Goal: Task Accomplishment & Management: Manage account settings

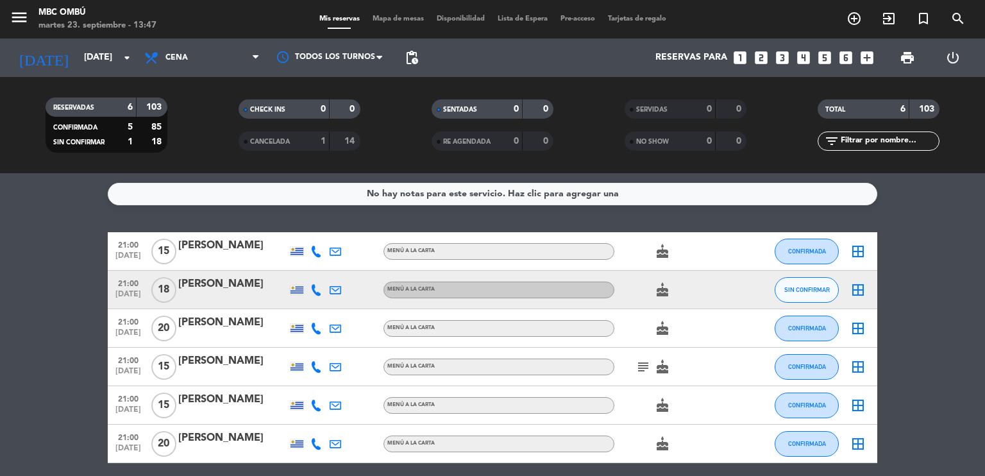
click at [155, 367] on span "15" at bounding box center [163, 367] width 25 height 26
click at [90, 47] on input "[DATE]" at bounding box center [139, 57] width 122 height 23
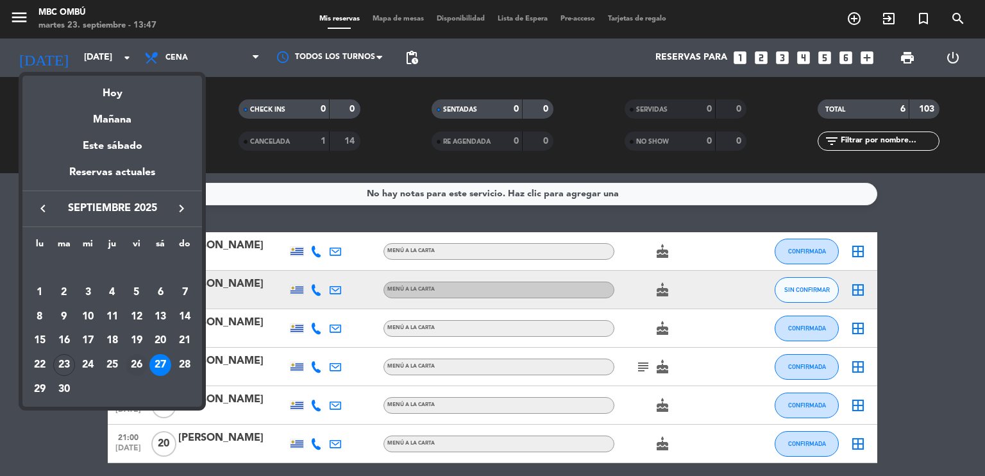
click at [137, 366] on div "26" at bounding box center [137, 365] width 22 height 22
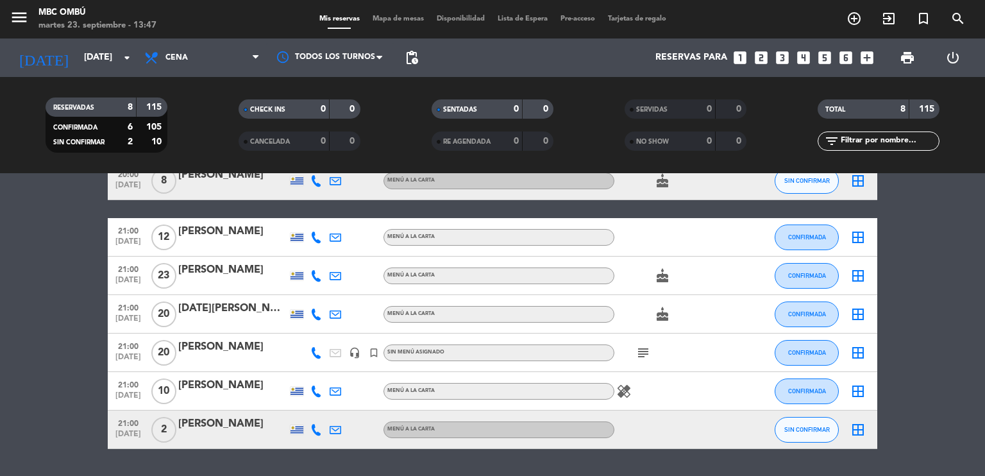
scroll to position [128, 0]
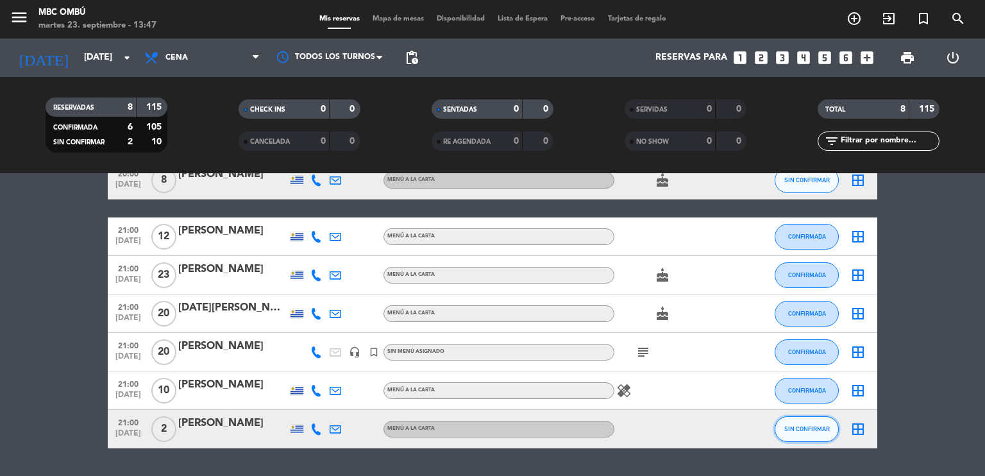
click at [794, 425] on span "SIN CONFIRMAR" at bounding box center [808, 428] width 46 height 7
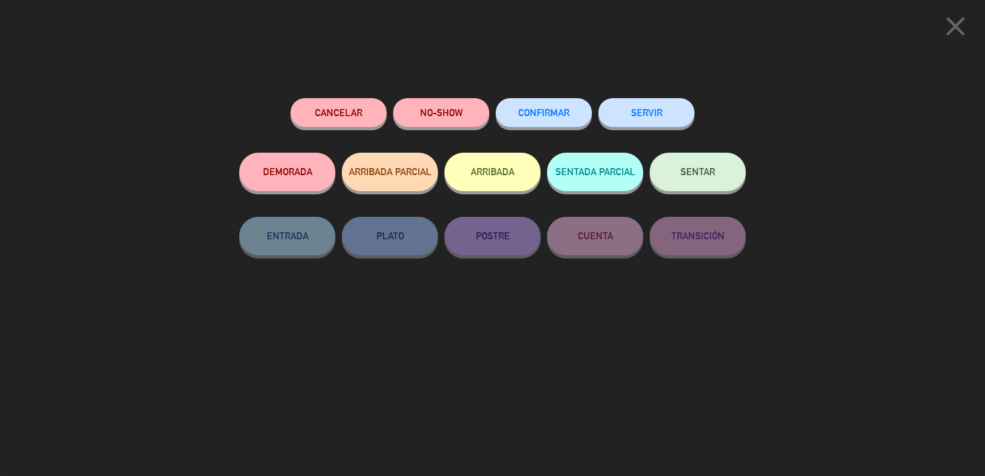
click at [558, 98] on div "CONFIRMAR" at bounding box center [544, 125] width 96 height 55
click at [544, 114] on span "CONFIRMAR" at bounding box center [543, 112] width 51 height 11
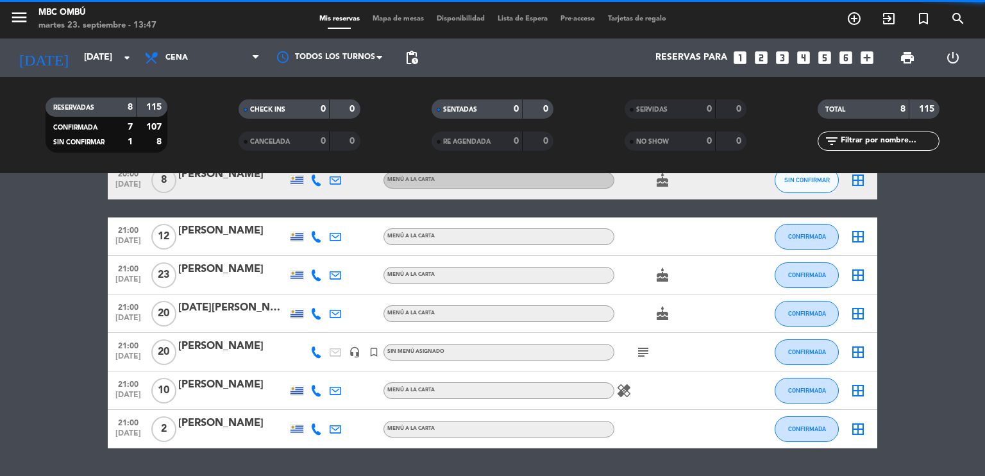
scroll to position [61, 0]
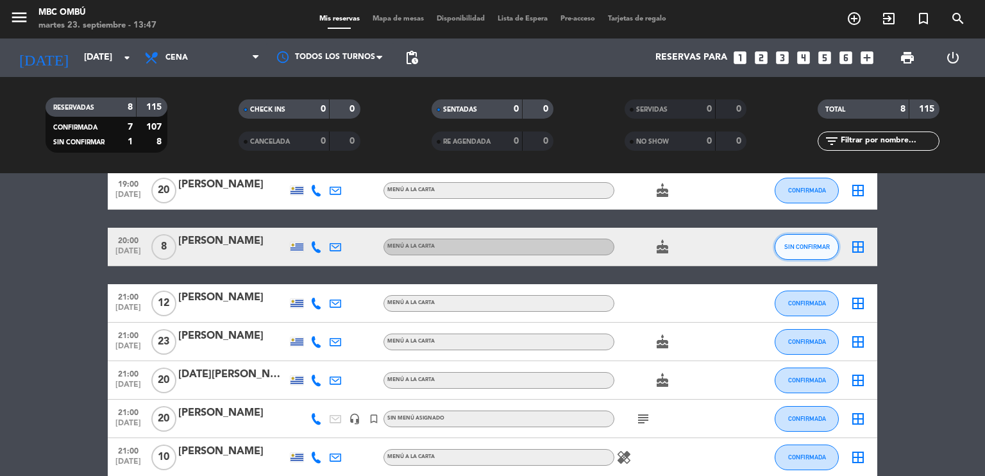
click at [785, 247] on span "SIN CONFIRMAR" at bounding box center [808, 246] width 46 height 7
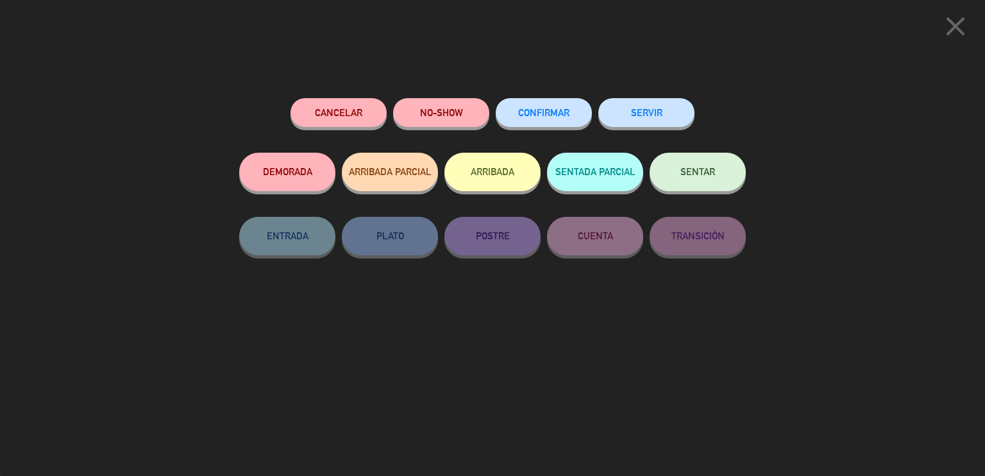
click at [545, 115] on span "CONFIRMAR" at bounding box center [543, 112] width 51 height 11
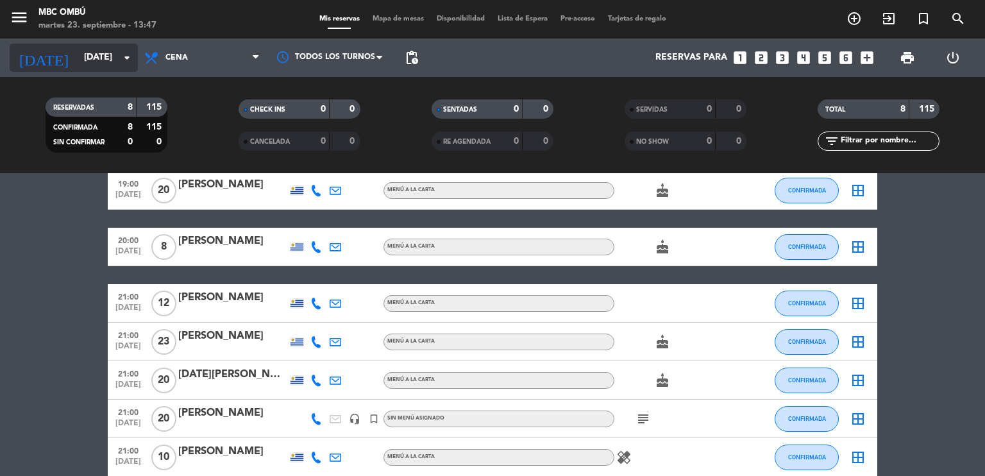
click at [78, 56] on input "[DATE]" at bounding box center [139, 57] width 122 height 23
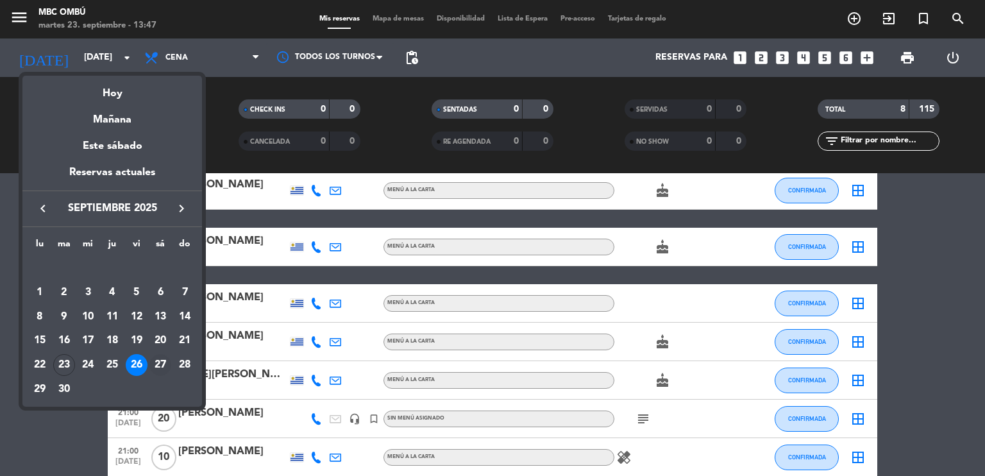
click at [160, 366] on div "27" at bounding box center [160, 365] width 22 height 22
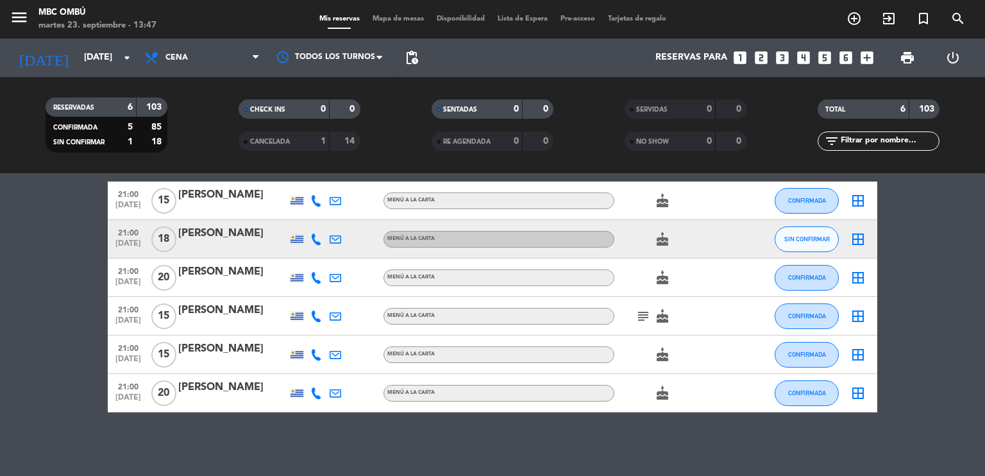
scroll to position [0, 0]
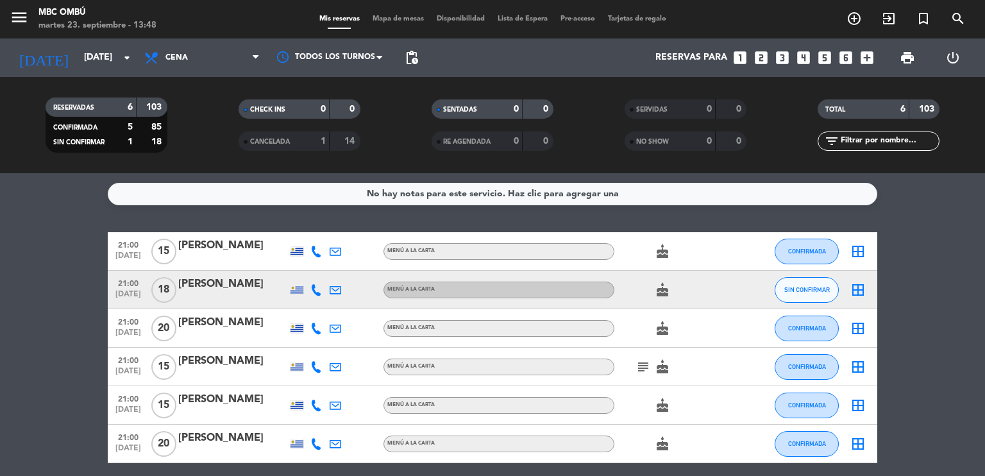
click at [316, 284] on icon at bounding box center [316, 290] width 12 height 12
click at [311, 271] on span "Copiar" at bounding box center [309, 268] width 27 height 13
click at [316, 362] on icon at bounding box center [316, 367] width 12 height 12
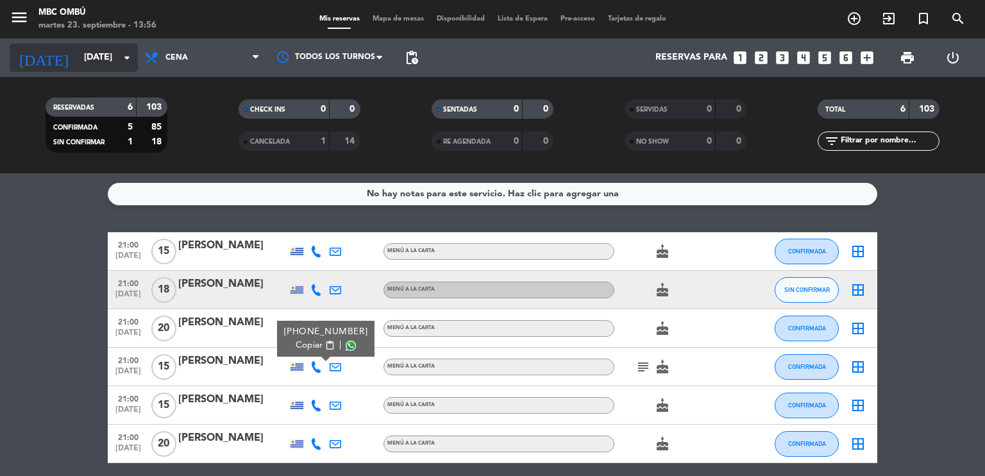
click at [86, 64] on input "[DATE]" at bounding box center [139, 57] width 122 height 23
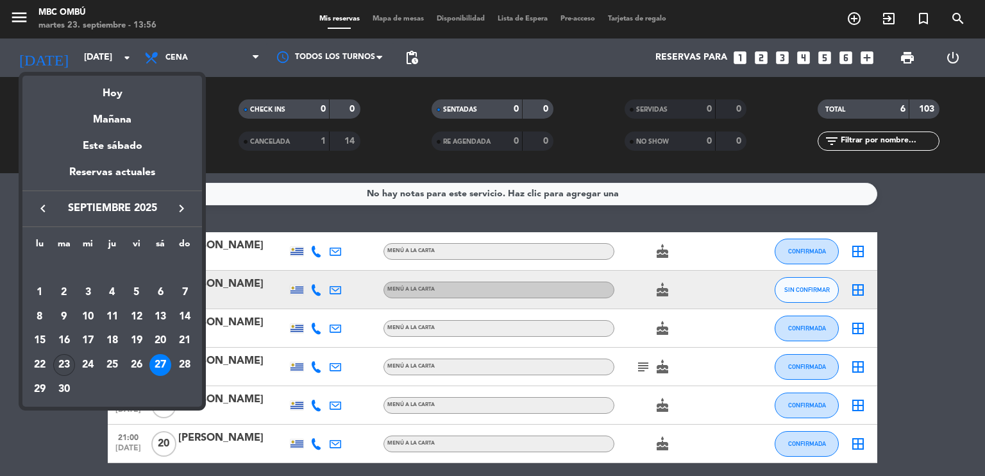
click at [66, 363] on div "23" at bounding box center [64, 365] width 22 height 22
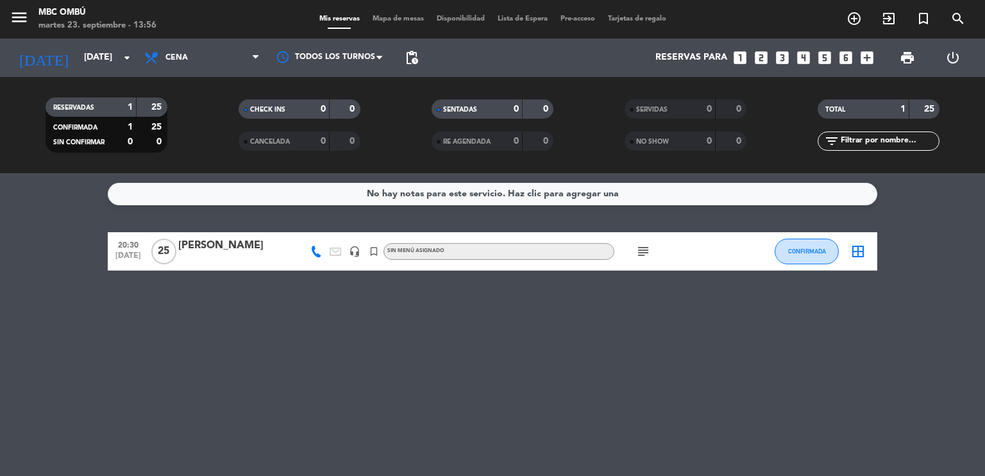
click at [643, 253] on icon "subject" at bounding box center [643, 251] width 15 height 15
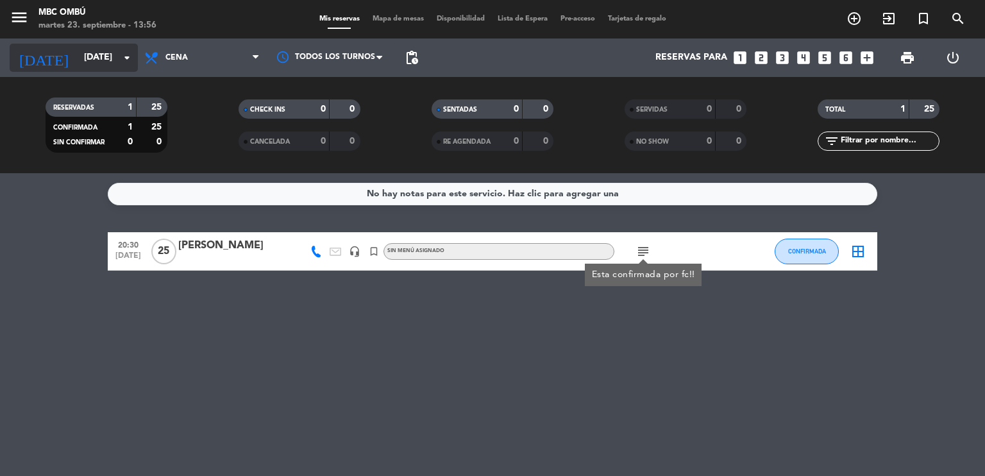
click at [81, 56] on input "[DATE]" at bounding box center [139, 57] width 122 height 23
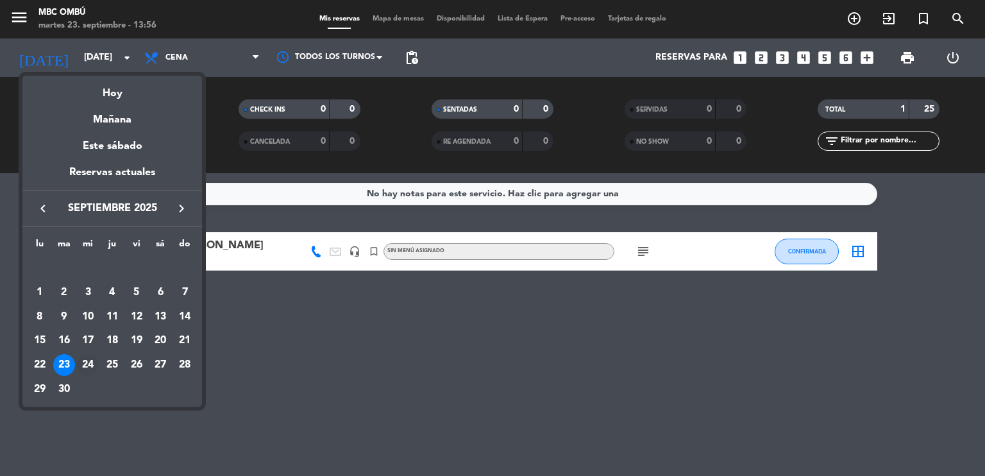
click at [92, 362] on div "24" at bounding box center [88, 365] width 22 height 22
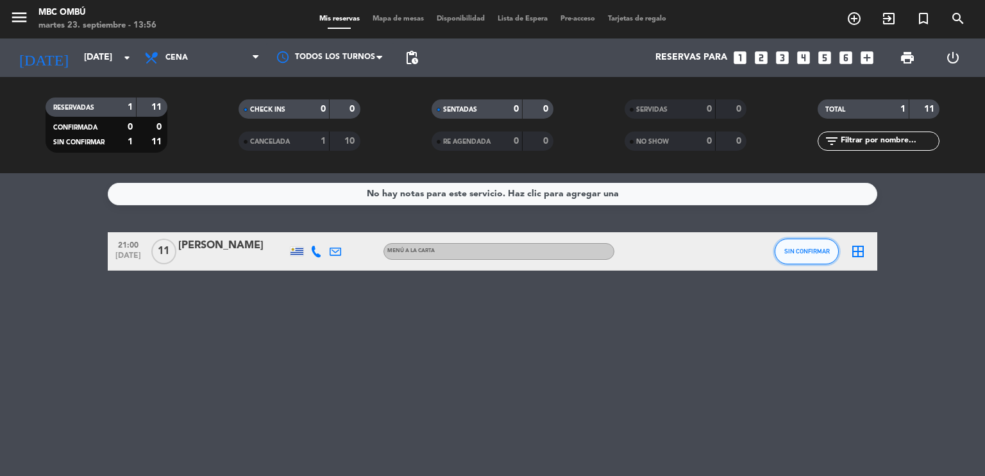
click at [816, 249] on span "SIN CONFIRMAR" at bounding box center [808, 251] width 46 height 7
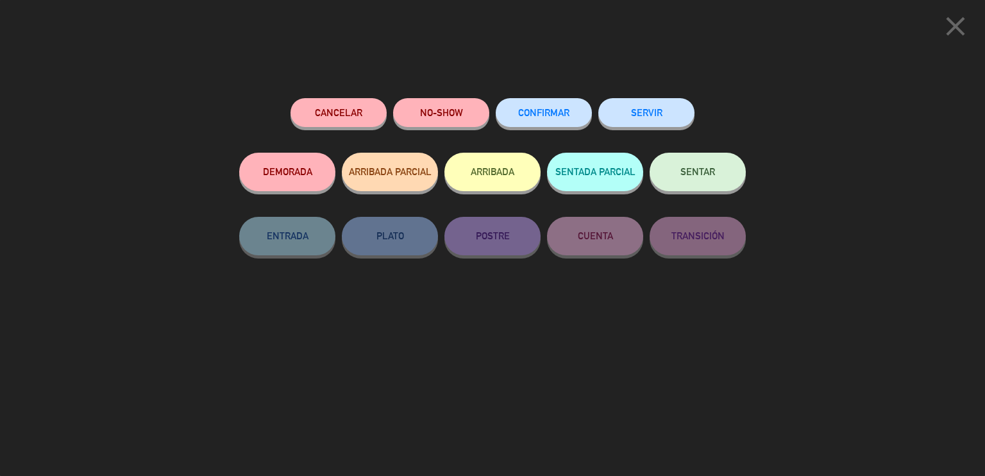
click at [548, 119] on button "CONFIRMAR" at bounding box center [544, 112] width 96 height 29
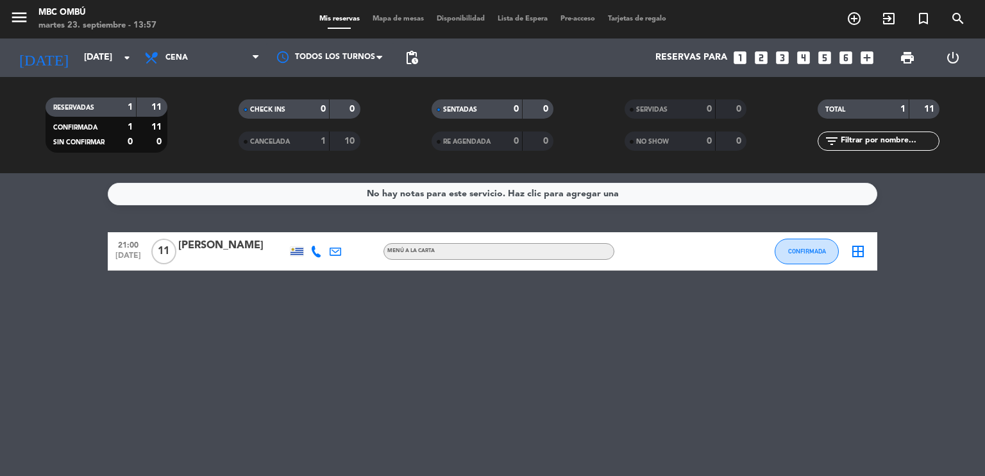
click at [319, 251] on icon at bounding box center [316, 252] width 12 height 12
click at [309, 232] on span "Copiar" at bounding box center [309, 229] width 27 height 13
click at [364, 316] on div "No hay notas para este servicio. Haz clic para agregar una 21:00 [DATE] [PERSON…" at bounding box center [492, 324] width 985 height 303
click at [80, 61] on input "[DATE]" at bounding box center [139, 57] width 122 height 23
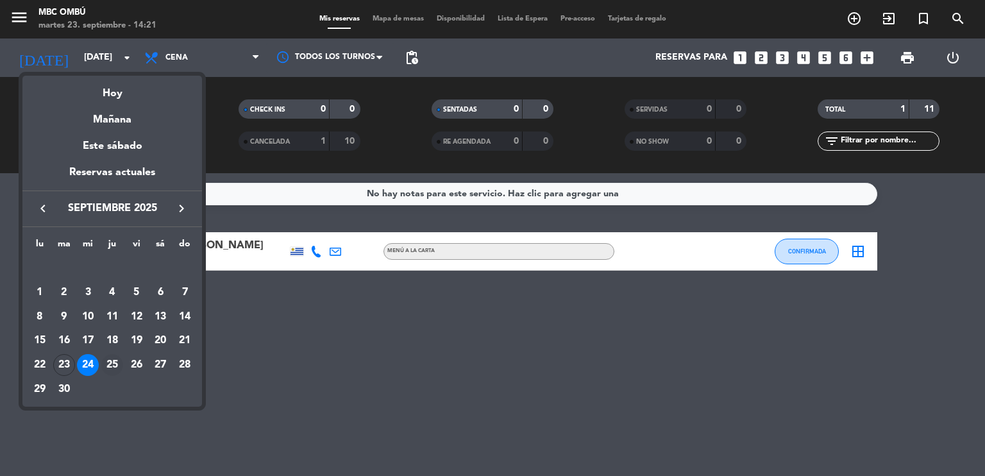
click at [108, 362] on div "25" at bounding box center [112, 365] width 22 height 22
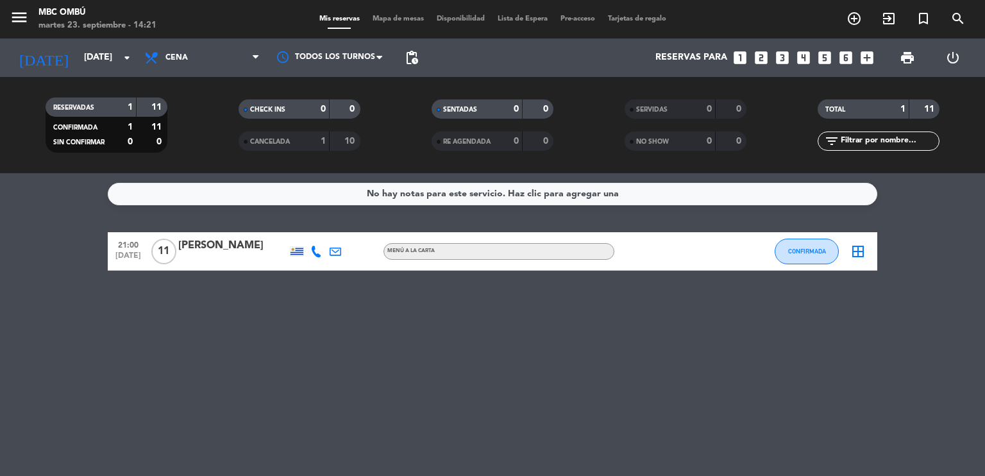
type input "[DEMOGRAPHIC_DATA][DATE]"
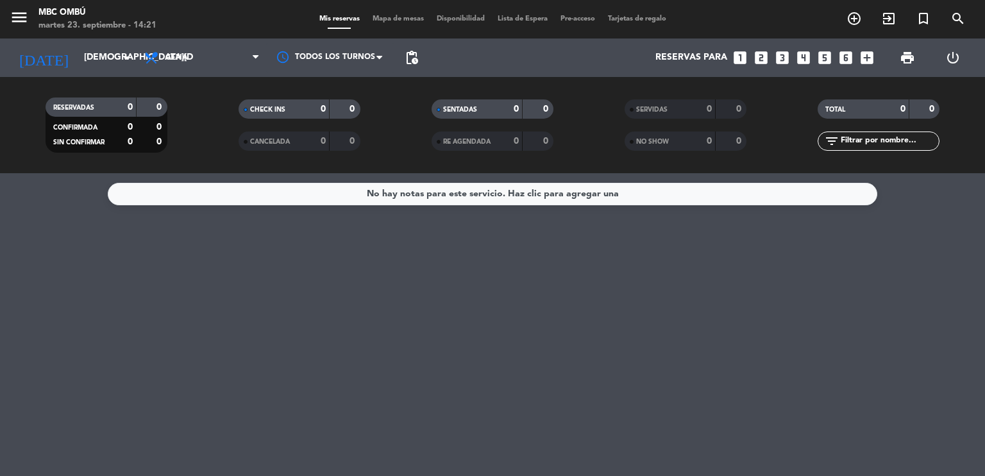
drag, startPoint x: 756, startPoint y: 1, endPoint x: 530, endPoint y: 321, distance: 392.2
click at [530, 321] on div "No hay notas para este servicio. Haz clic para agregar una" at bounding box center [492, 324] width 985 height 303
